Goal: Information Seeking & Learning: Learn about a topic

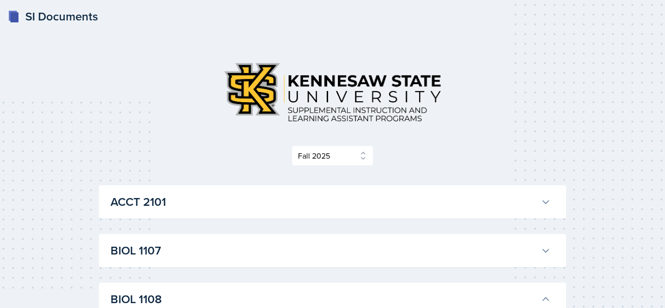
select select "2bed604d-1099-4043-b1bc-2365e8740244"
click at [315, 241] on button "BIOL 1107" at bounding box center [331, 250] width 444 height 21
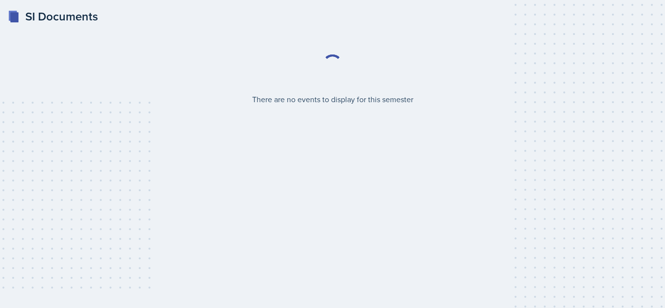
select select "2bed604d-1099-4043-b1bc-2365e8740244"
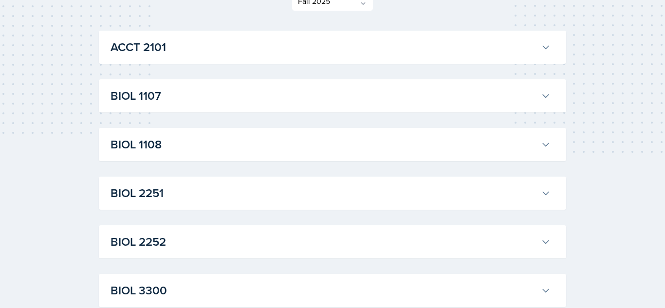
scroll to position [164, 0]
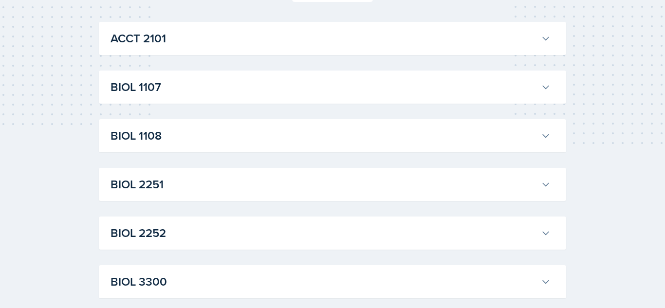
click at [544, 140] on icon at bounding box center [546, 136] width 10 height 10
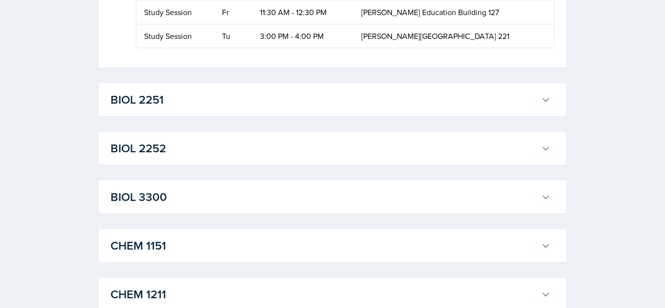
scroll to position [378, 0]
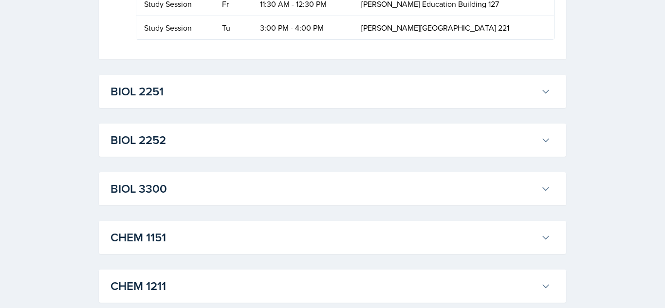
click at [542, 93] on icon at bounding box center [546, 92] width 10 height 10
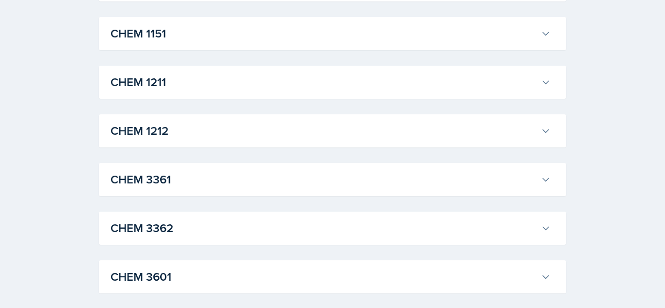
scroll to position [1577, 0]
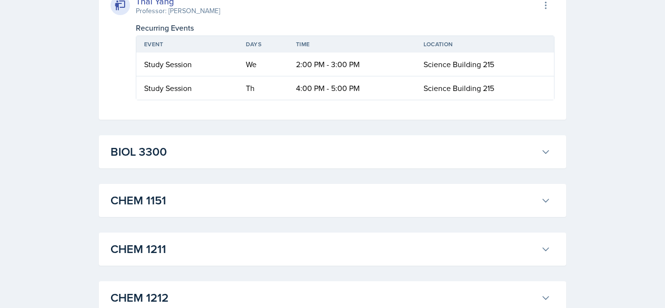
scroll to position [1895, 0]
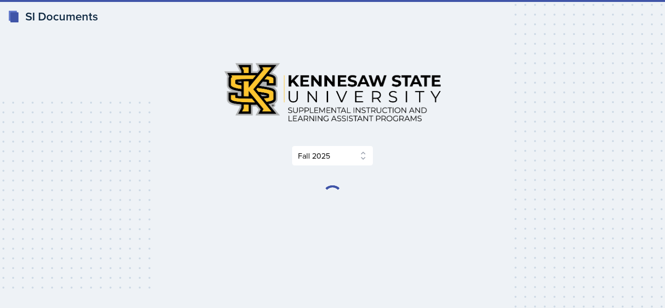
select select "2bed604d-1099-4043-b1bc-2365e8740244"
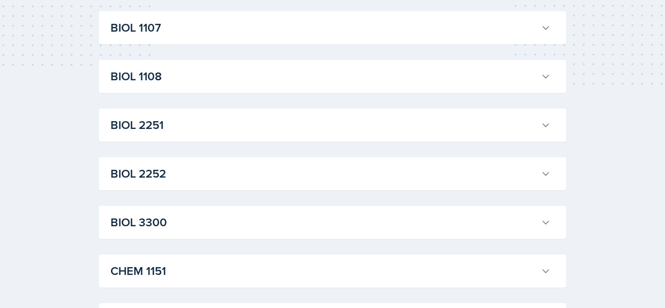
scroll to position [228, 0]
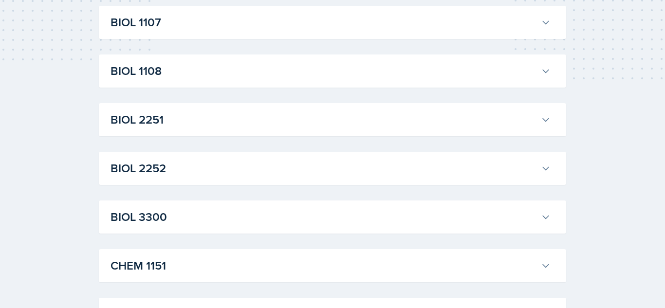
click at [196, 167] on h3 "BIOL 2252" at bounding box center [324, 169] width 427 height 18
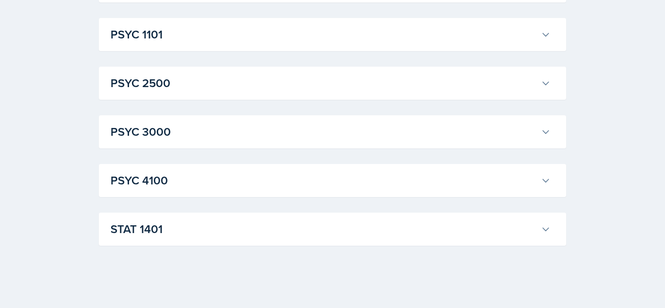
scroll to position [1986, 0]
click at [292, 225] on h3 "STAT 1401" at bounding box center [324, 230] width 427 height 18
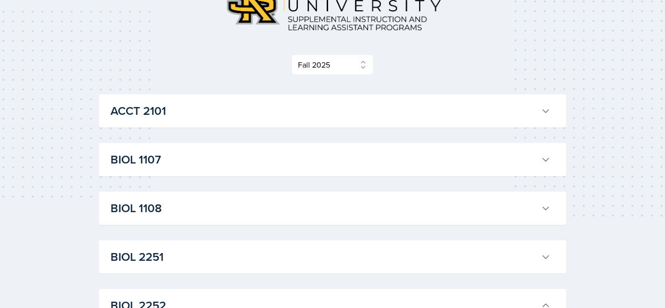
scroll to position [57, 0]
